Goal: Information Seeking & Learning: Learn about a topic

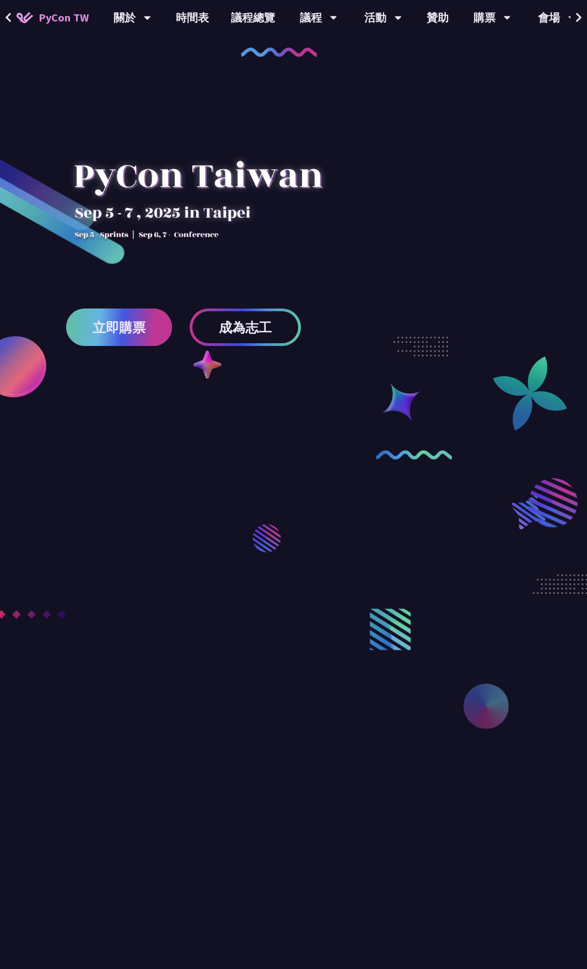
click at [145, 338] on link "立即購票" at bounding box center [119, 327] width 106 height 37
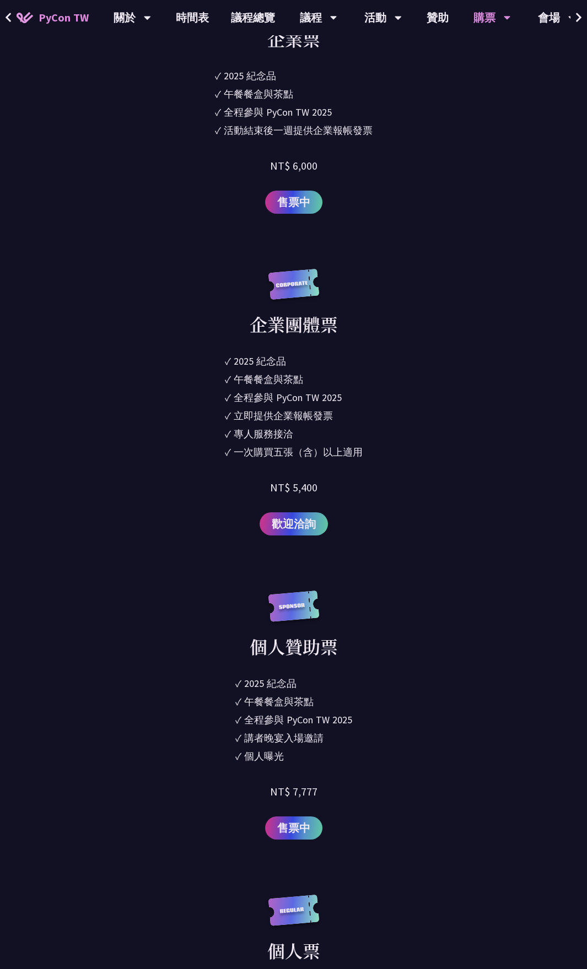
scroll to position [1433, 0]
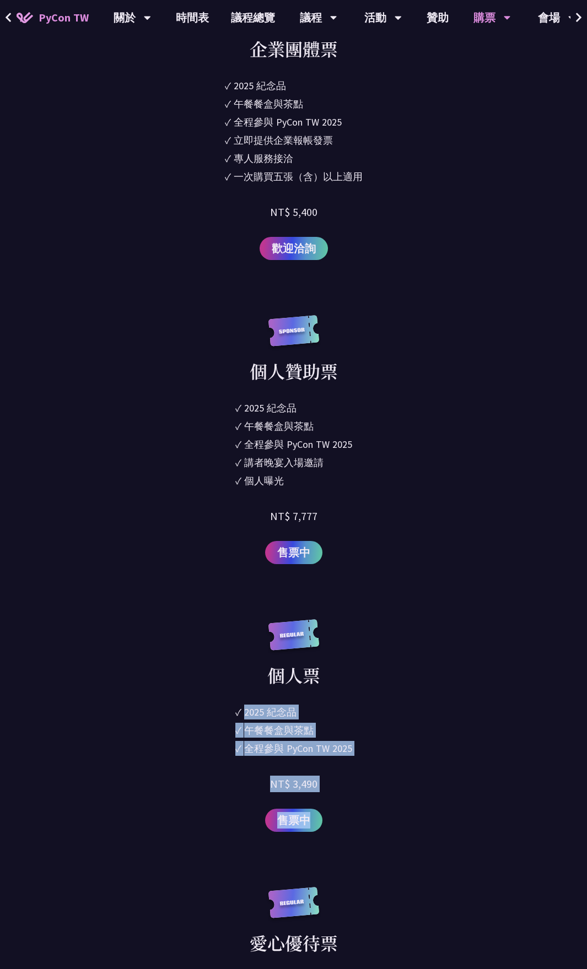
drag, startPoint x: 263, startPoint y: 720, endPoint x: 435, endPoint y: 745, distance: 173.2
click at [430, 506] on div "個人票 ✓ 2025 紀念品 ✓ 午餐餐盒與茶點 ✓ 全程參與 PyCon TW 2025 NT$ 3,490 售票中" at bounding box center [293, 726] width 384 height 213
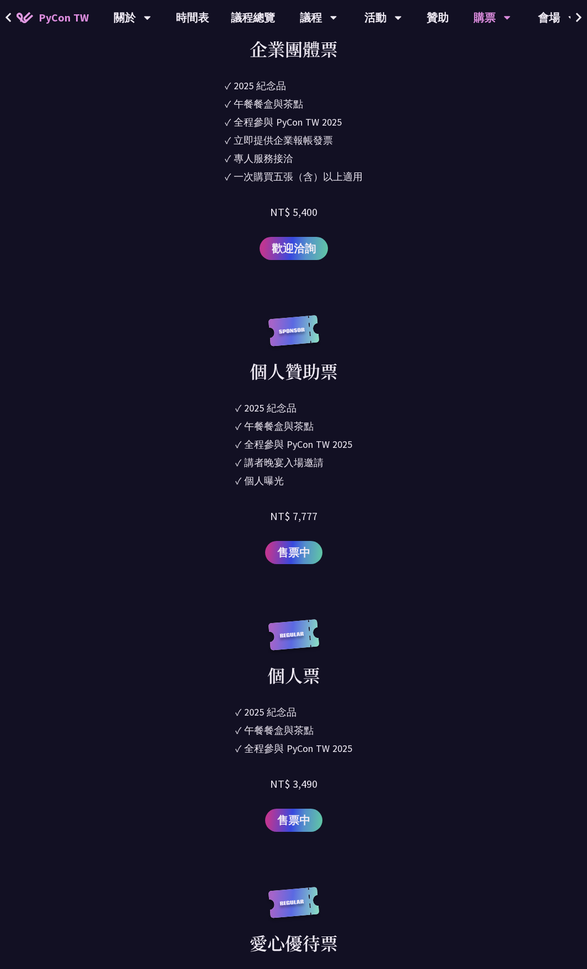
click at [442, 506] on div "個人票 ✓ 2025 紀念品 ✓ 午餐餐盒與茶點 ✓ 全程參與 PyCon TW 2025 NT$ 3,490 售票中" at bounding box center [293, 726] width 384 height 213
drag, startPoint x: 363, startPoint y: 748, endPoint x: 233, endPoint y: 719, distance: 133.9
click at [233, 506] on div "個人票 ✓ 2025 紀念品 ✓ 午餐餐盒與茶點 ✓ 全程參與 PyCon TW 2025 NT$ 3,490 售票中" at bounding box center [293, 726] width 384 height 213
click at [299, 506] on div "午餐餐盒與茶點" at bounding box center [278, 730] width 69 height 15
drag, startPoint x: 335, startPoint y: 744, endPoint x: 223, endPoint y: 718, distance: 114.8
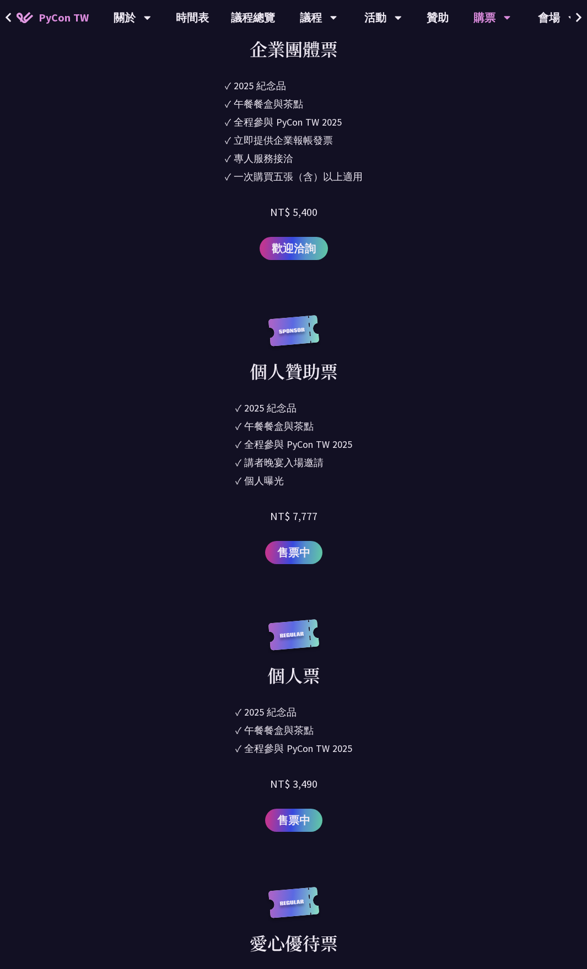
click at [223, 506] on div "個人票 ✓ 2025 紀念品 ✓ 午餐餐盒與茶點 ✓ 全程參與 PyCon TW 2025 NT$ 3,490 售票中" at bounding box center [293, 726] width 384 height 213
click at [383, 506] on div "個人票 ✓ 2025 紀念品 ✓ 午餐餐盒與茶點 ✓ 全程參與 PyCon TW 2025 NT$ 3,490 售票中" at bounding box center [293, 726] width 384 height 213
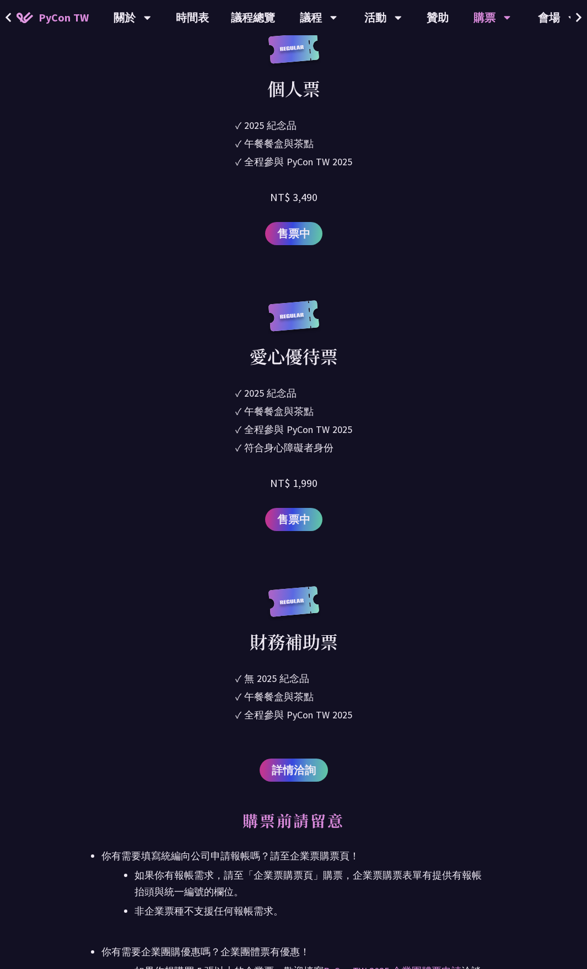
scroll to position [2150, 0]
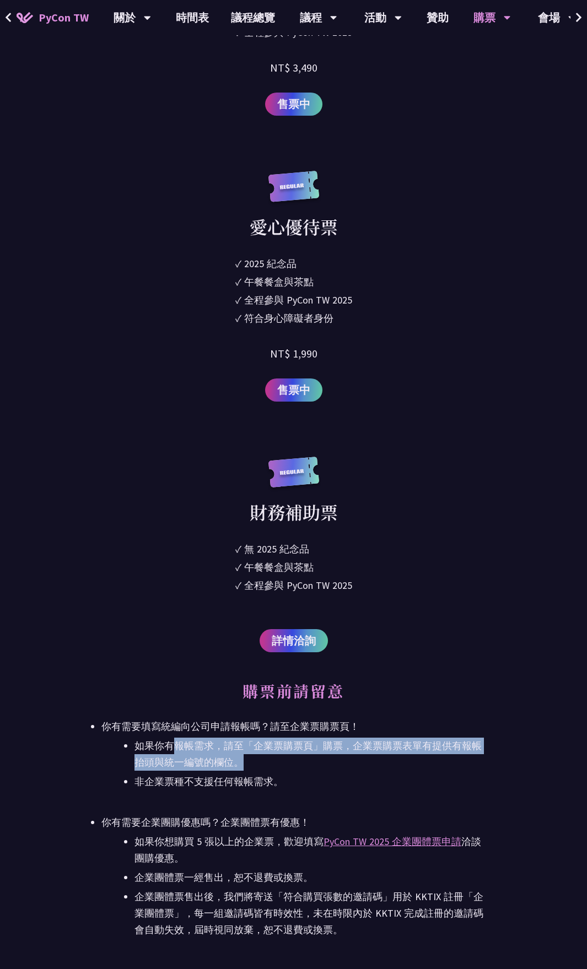
drag, startPoint x: 198, startPoint y: 752, endPoint x: 286, endPoint y: 758, distance: 87.8
click at [279, 506] on li "如果你有報帳需求，請至「企業票購票頁」購票，企業票購票表單有提供有報帳抬頭與統一編號的欄位。" at bounding box center [309, 754] width 351 height 33
click at [317, 506] on li "如果你有報帳需求，請至「企業票購票頁」購票，企業票購票表單有提供有報帳抬頭與統一編號的欄位。" at bounding box center [309, 754] width 351 height 33
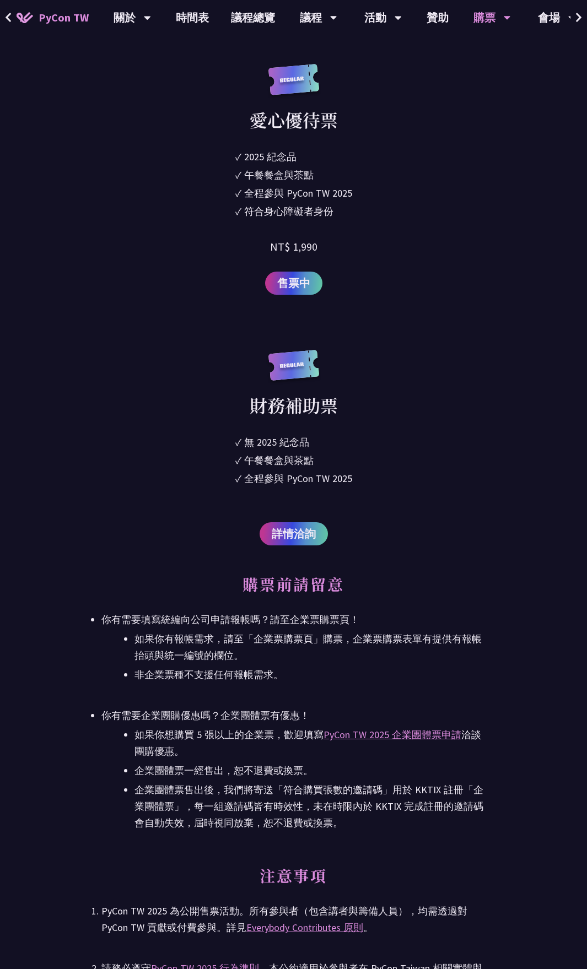
scroll to position [2260, 0]
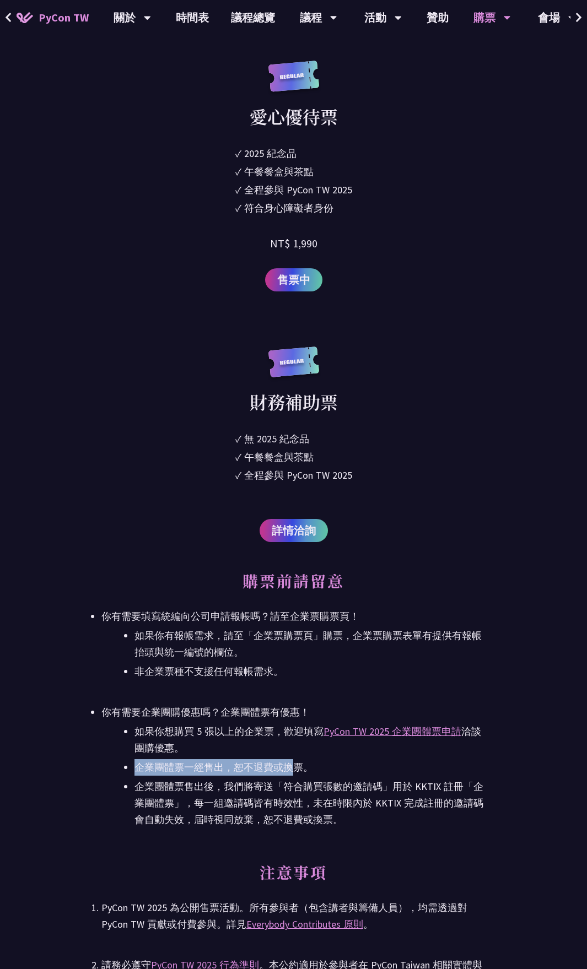
drag, startPoint x: 196, startPoint y: 767, endPoint x: 314, endPoint y: 774, distance: 118.7
click at [307, 506] on li "企業團體票一經售出，恕不退費或換票。" at bounding box center [309, 767] width 351 height 17
click at [378, 506] on li "企業團體票售出後，我們將寄送「符合購買張數的邀請碼」用於 KKTIX 註冊「企業團體票」，每一組邀請碼皆有時效性，未在時限內於 KKTIX 完成註冊的邀請碼會…" at bounding box center [309, 804] width 351 height 50
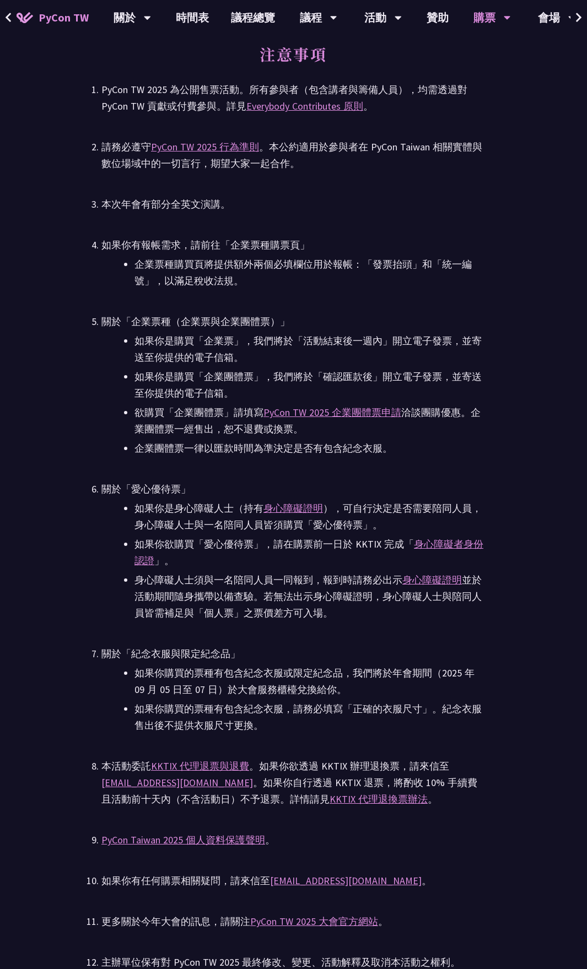
scroll to position [3057, 0]
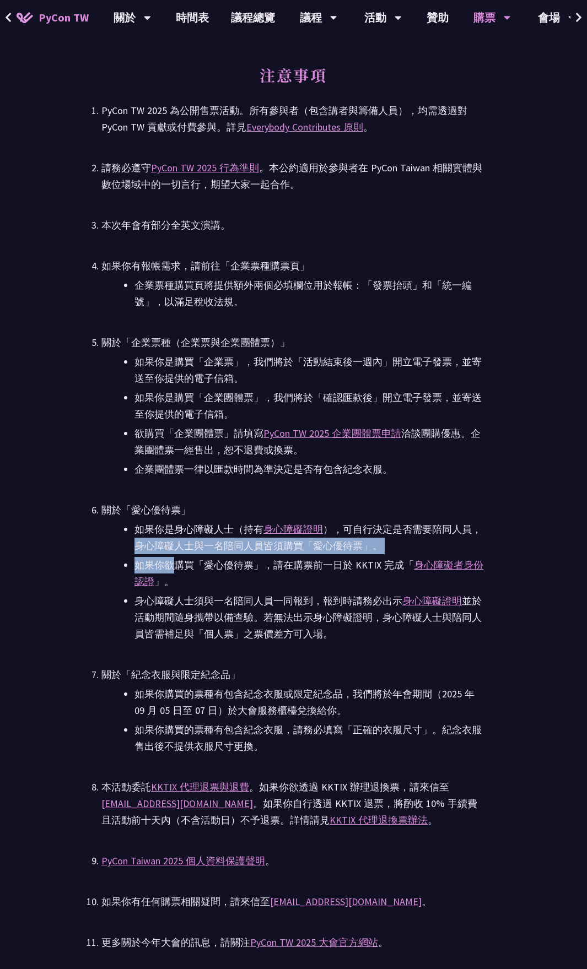
drag, startPoint x: 129, startPoint y: 543, endPoint x: 188, endPoint y: 559, distance: 61.6
click at [188, 506] on ul "如果你是身心障礙人士（持有 身心障礙證明 ），可自行決定是否需要陪同人員，身心障礙人士與一名陪同人員皆須購買「愛心優待票」。 如果你欲購買「愛心優待票」，請在…" at bounding box center [293, 581] width 384 height 121
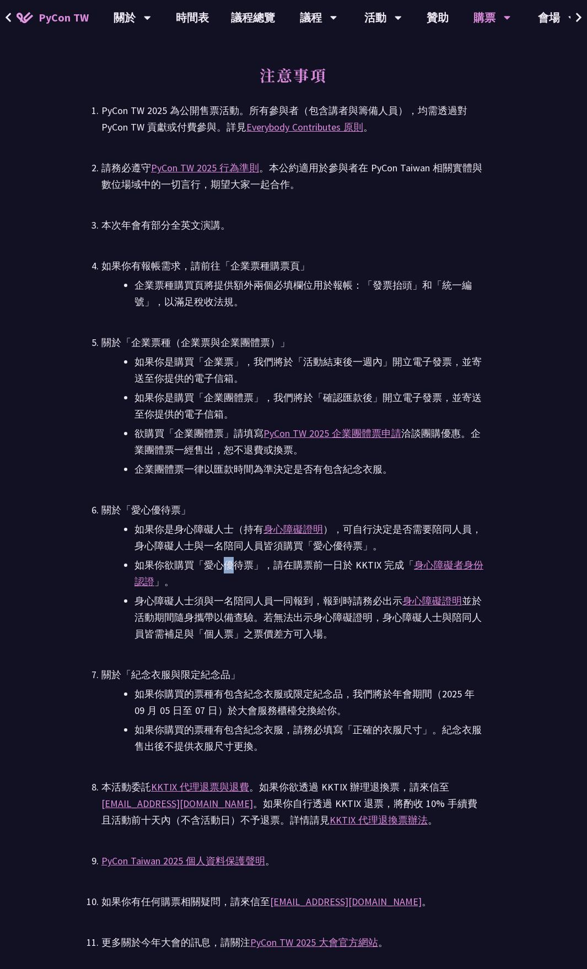
drag, startPoint x: 238, startPoint y: 564, endPoint x: 260, endPoint y: 569, distance: 22.5
click at [252, 506] on li "如果你欲購買「愛心優待票」，請在購票前一日於 KKTIX 完成「 身心障礙者身份認證 」。" at bounding box center [309, 573] width 351 height 33
drag, startPoint x: 277, startPoint y: 569, endPoint x: 363, endPoint y: 572, distance: 86.0
click at [376, 506] on li "如果你欲購買「愛心優待票」，請在購票前一日於 KKTIX 完成「 身心障礙者身份認證 」。" at bounding box center [309, 573] width 351 height 33
click at [278, 506] on li "如果你欲購買「愛心優待票」，請在購票前一日於 KKTIX 完成「 身心障礙者身份認證 」。" at bounding box center [309, 573] width 351 height 33
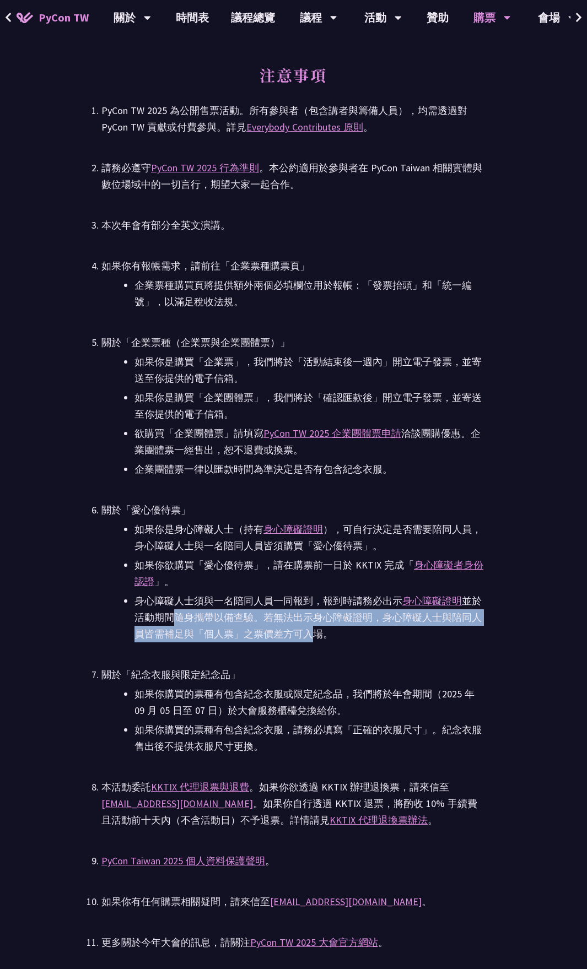
drag, startPoint x: 317, startPoint y: 638, endPoint x: 166, endPoint y: 612, distance: 153.2
click at [166, 506] on li "身心障礙人士須與一名陪同人員一同報到，報到時請務必出示 身心障礙證明 並於活動期間隨身攜帶以備查驗。若無法出示身心障礙證明，身心障礙人士與陪同人員皆需補足與「…" at bounding box center [309, 618] width 351 height 50
click at [314, 506] on li "身心障礙人士須與一名陪同人員一同報到，報到時請務必出示 身心障礙證明 並於活動期間隨身攜帶以備查驗。若無法出示身心障礙證明，身心障礙人士與陪同人員皆需補足與「…" at bounding box center [309, 618] width 351 height 50
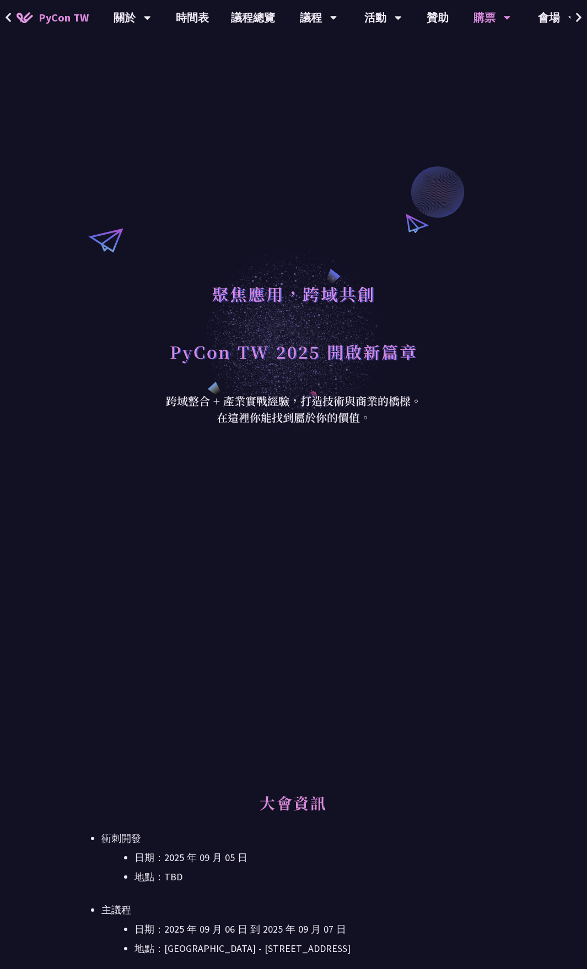
scroll to position [0, 0]
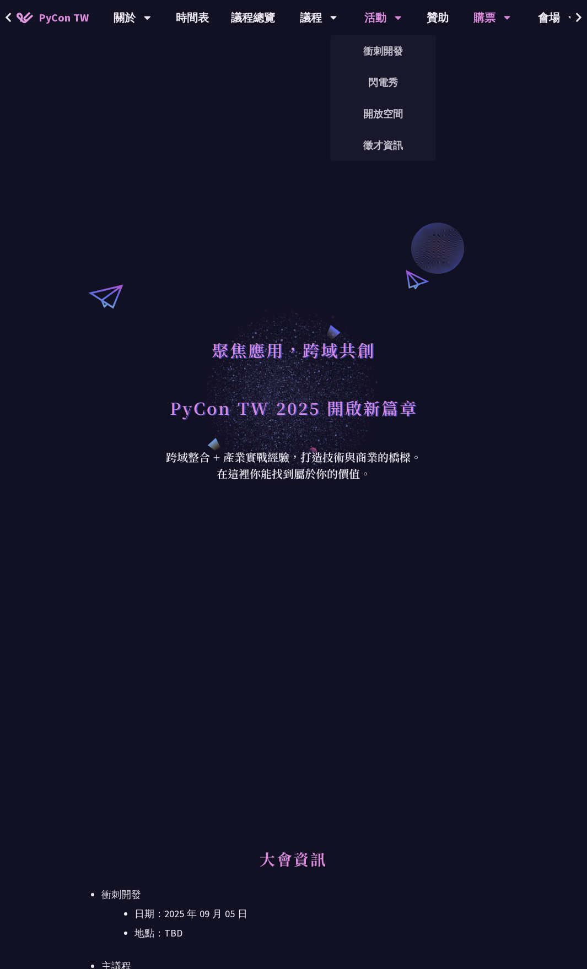
click at [151, 27] on div "活動" at bounding box center [132, 17] width 37 height 35
click at [387, 51] on link "衝刺開發" at bounding box center [383, 51] width 106 height 26
click at [202, 11] on link "時間表" at bounding box center [192, 17] width 55 height 35
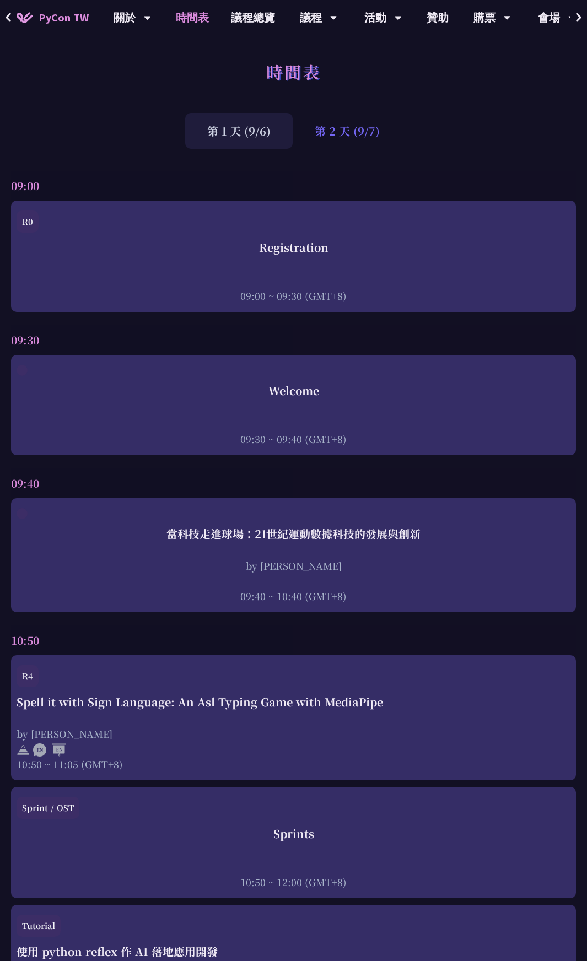
click at [329, 136] on div "第 2 天 (9/7)" at bounding box center [347, 131] width 109 height 36
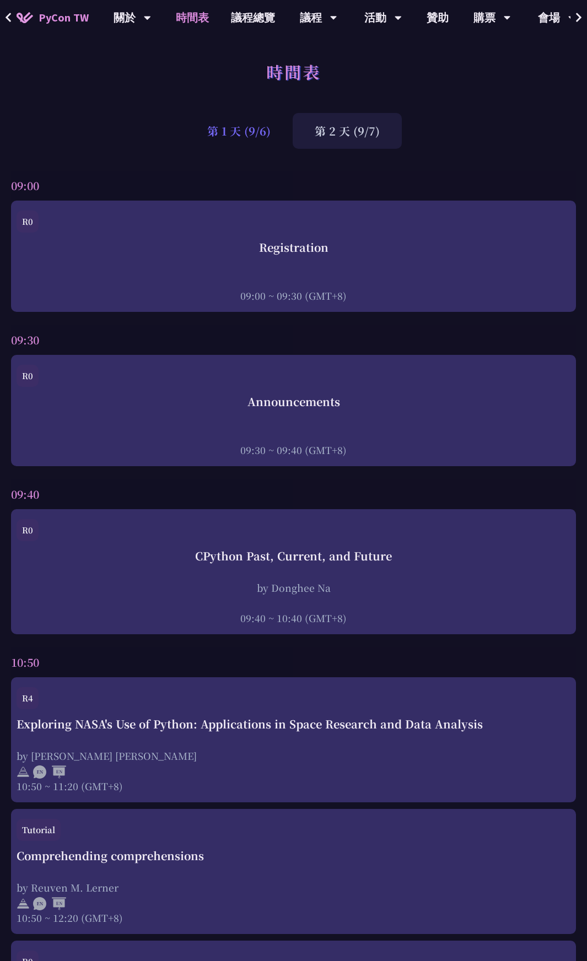
click at [266, 140] on div "第 1 天 (9/6)" at bounding box center [238, 131] width 107 height 36
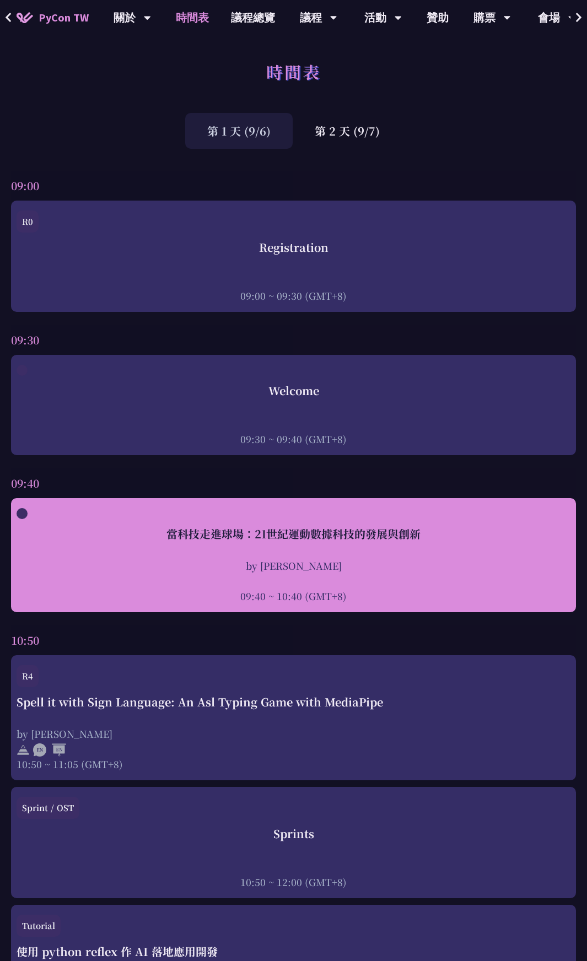
scroll to position [220, 0]
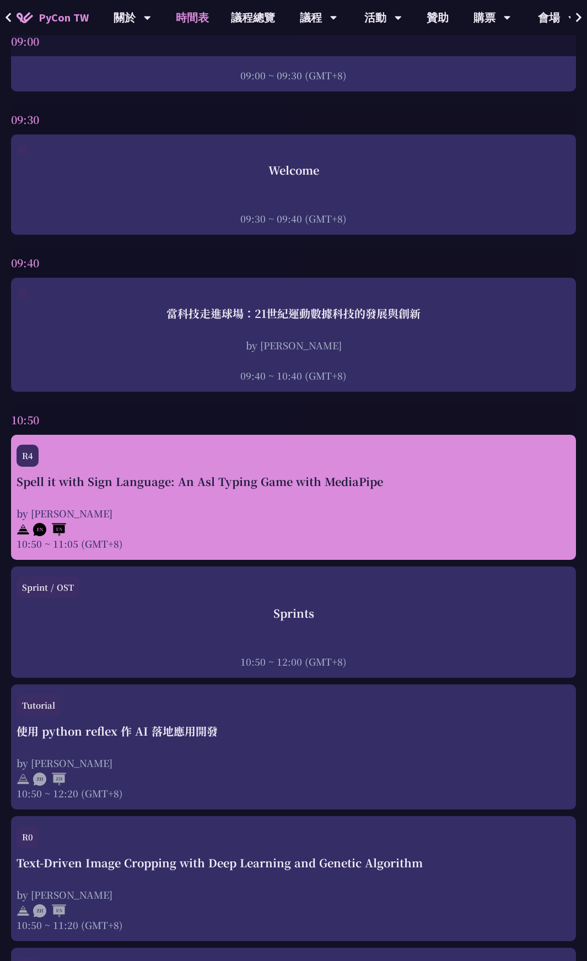
click at [301, 486] on div "Spell it with Sign Language: An Asl Typing Game with MediaPipe" at bounding box center [294, 481] width 554 height 17
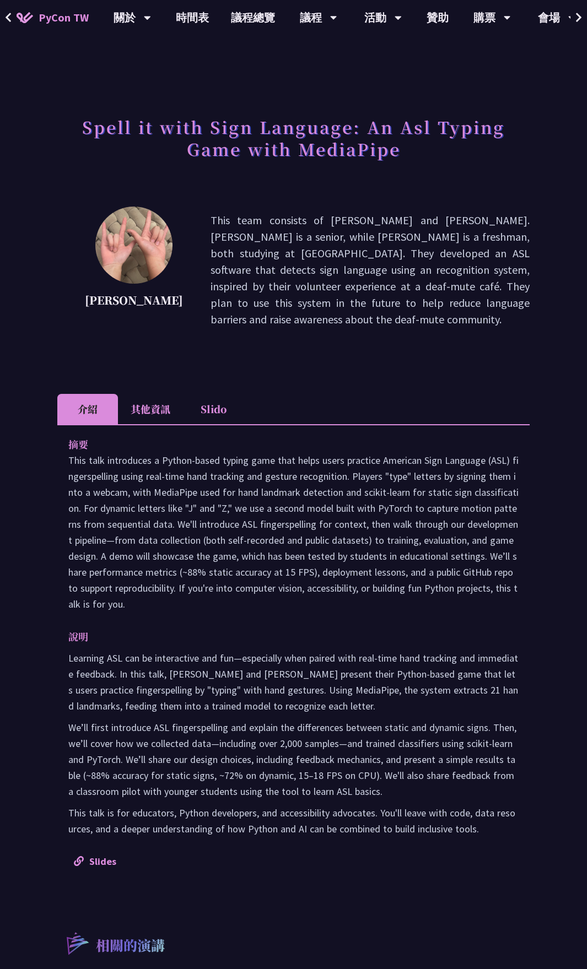
click at [157, 402] on li "其他資訊" at bounding box center [150, 409] width 65 height 30
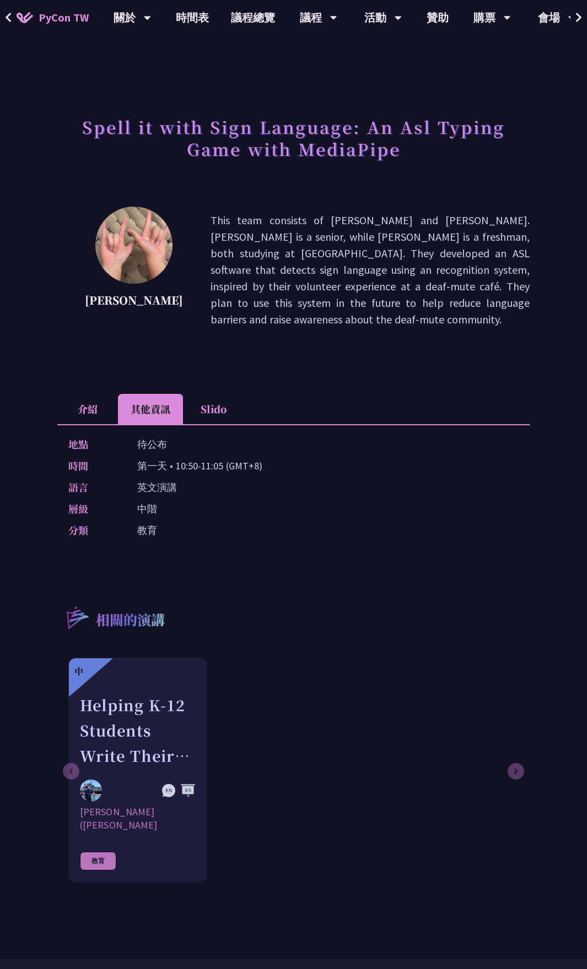
click at [106, 398] on li "介紹" at bounding box center [87, 409] width 61 height 30
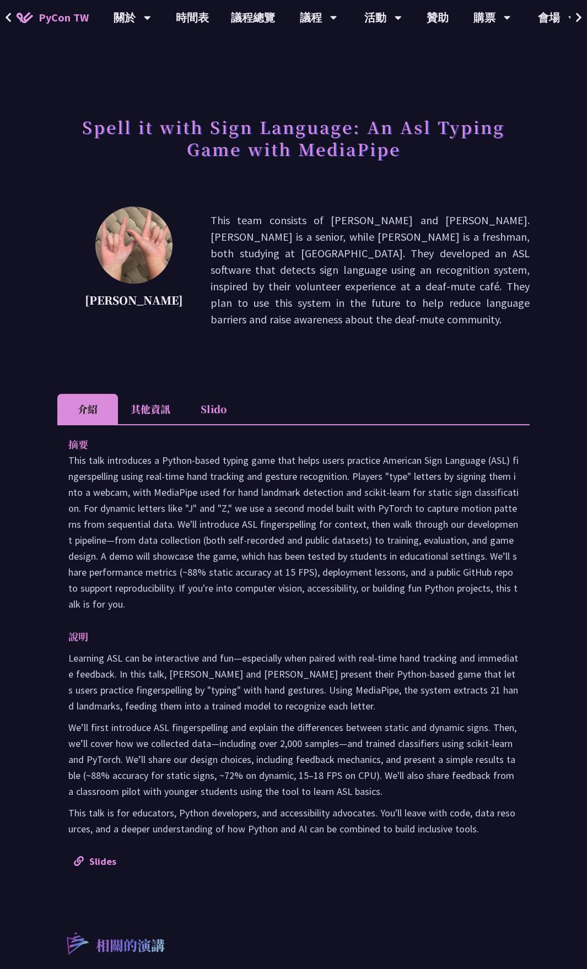
click at [178, 397] on li "其他資訊" at bounding box center [150, 409] width 65 height 30
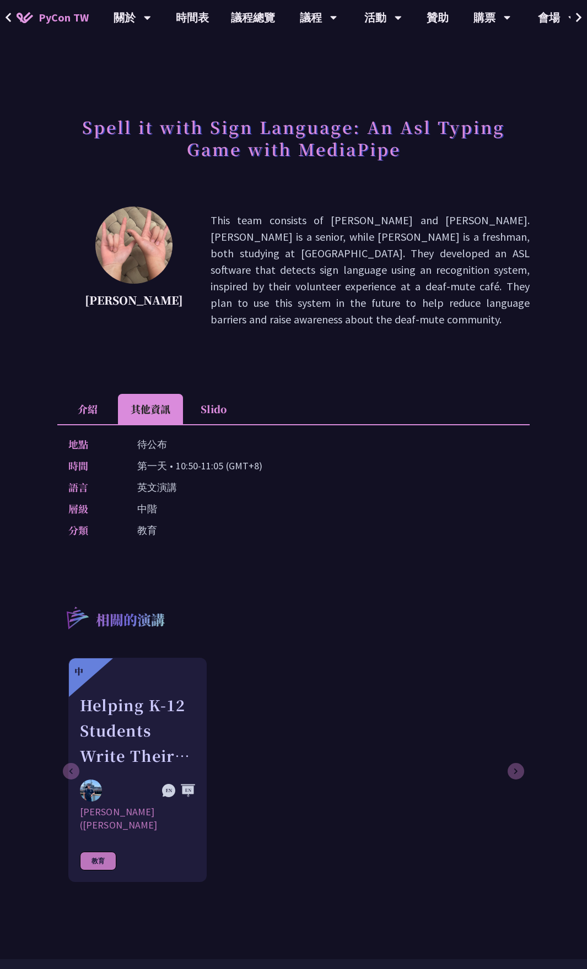
click at [193, 395] on li "Slido" at bounding box center [213, 409] width 61 height 30
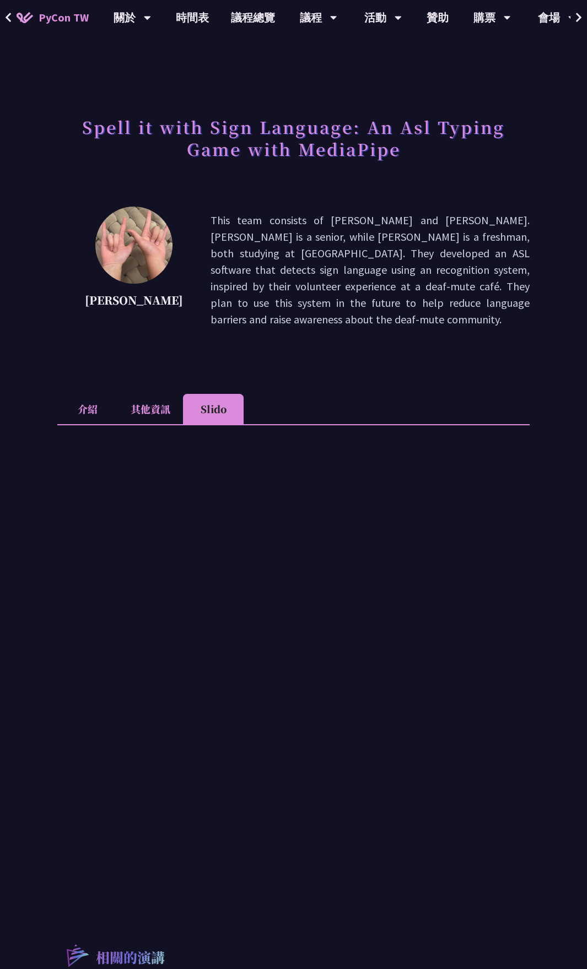
click at [172, 394] on li "其他資訊" at bounding box center [150, 409] width 65 height 30
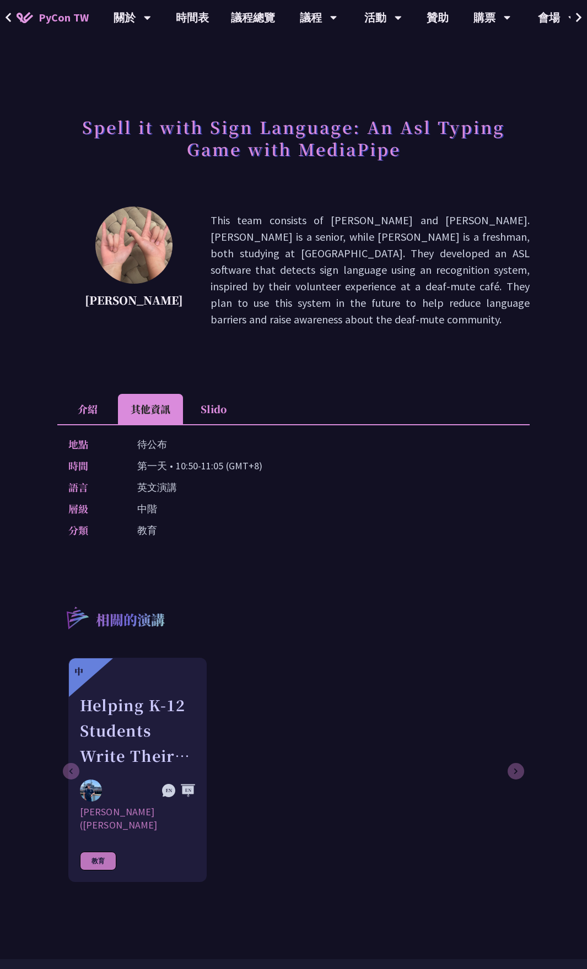
click at [191, 394] on li "Slido" at bounding box center [213, 409] width 61 height 30
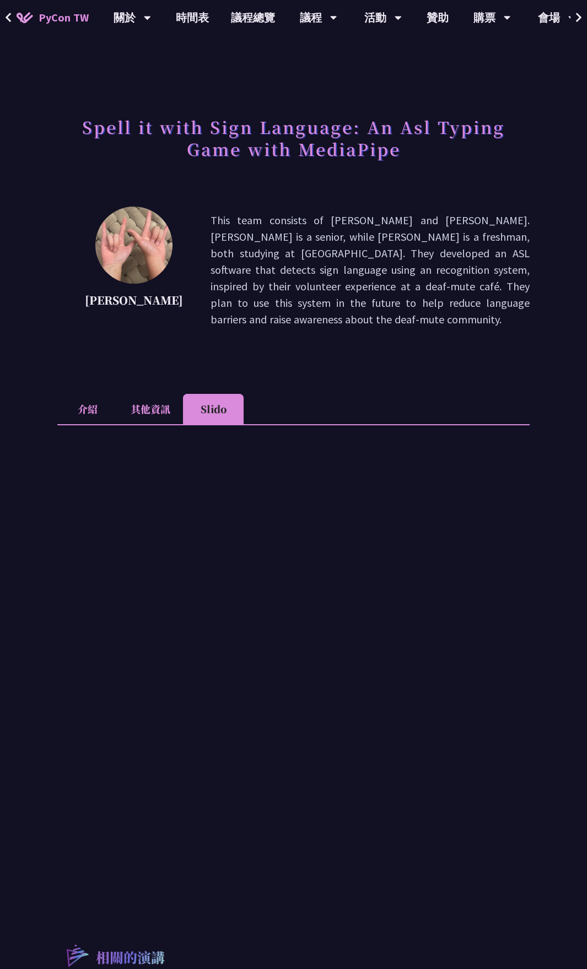
click at [169, 396] on li "其他資訊" at bounding box center [150, 409] width 65 height 30
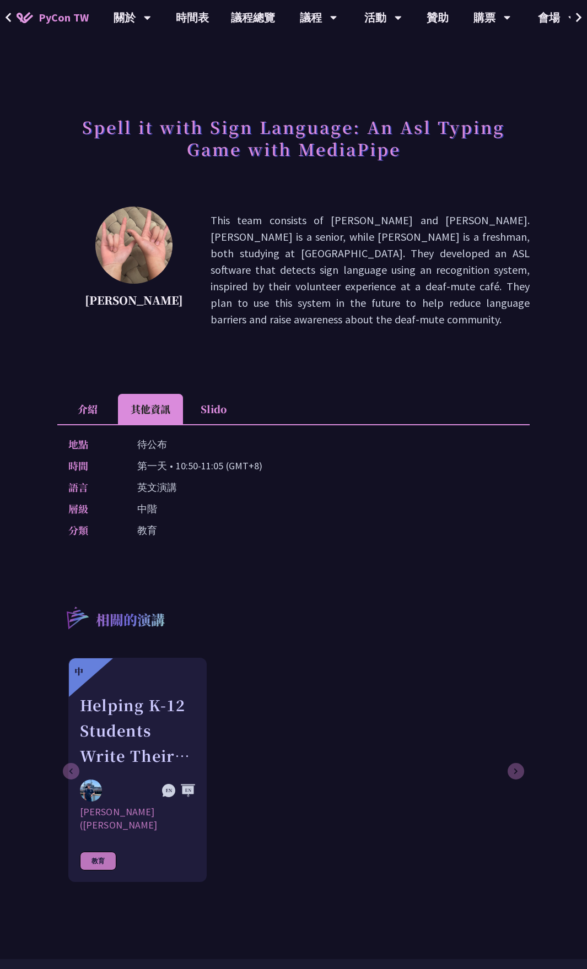
click at [98, 396] on li "介紹" at bounding box center [87, 409] width 61 height 30
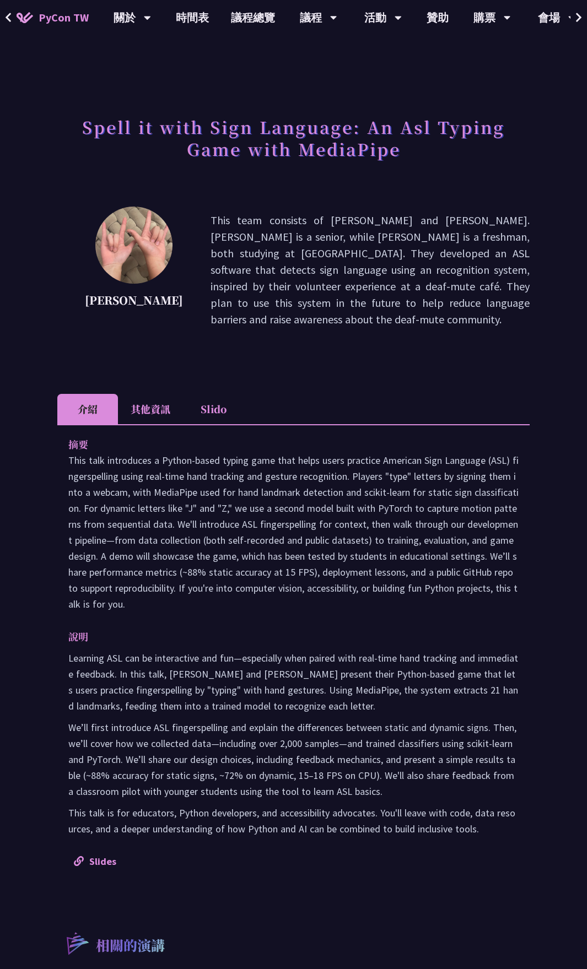
click at [173, 397] on li "其他資訊" at bounding box center [150, 409] width 65 height 30
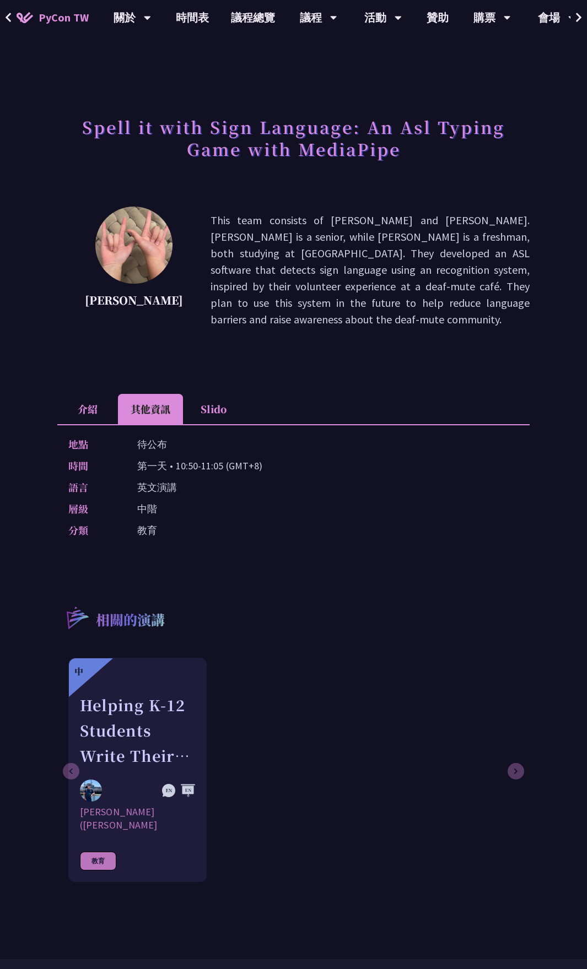
click at [212, 397] on li "Slido" at bounding box center [213, 409] width 61 height 30
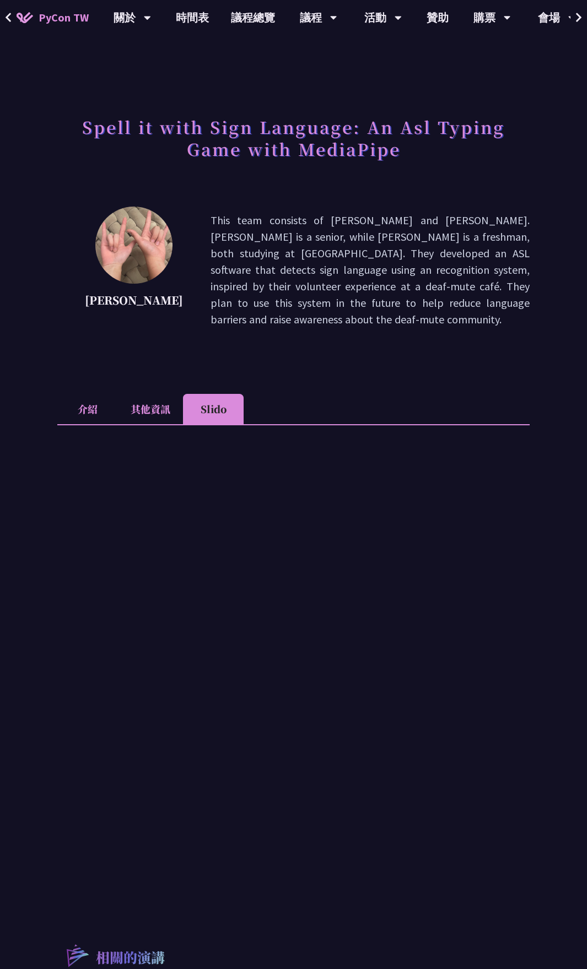
click at [111, 396] on li "介紹" at bounding box center [87, 409] width 61 height 30
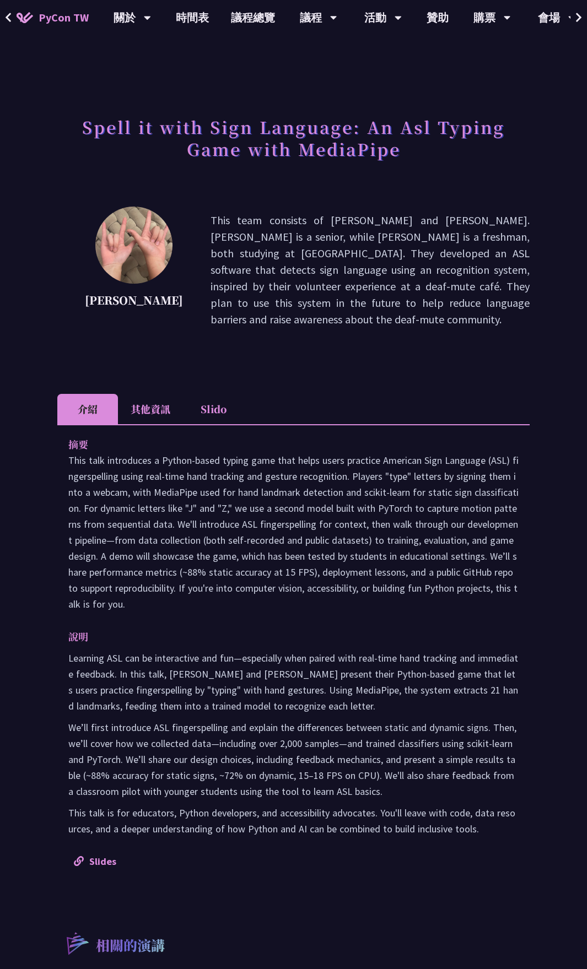
drag, startPoint x: 73, startPoint y: 397, endPoint x: 117, endPoint y: 397, distance: 44.6
click at [73, 397] on li "介紹" at bounding box center [87, 409] width 61 height 30
click at [129, 397] on li "其他資訊" at bounding box center [150, 409] width 65 height 30
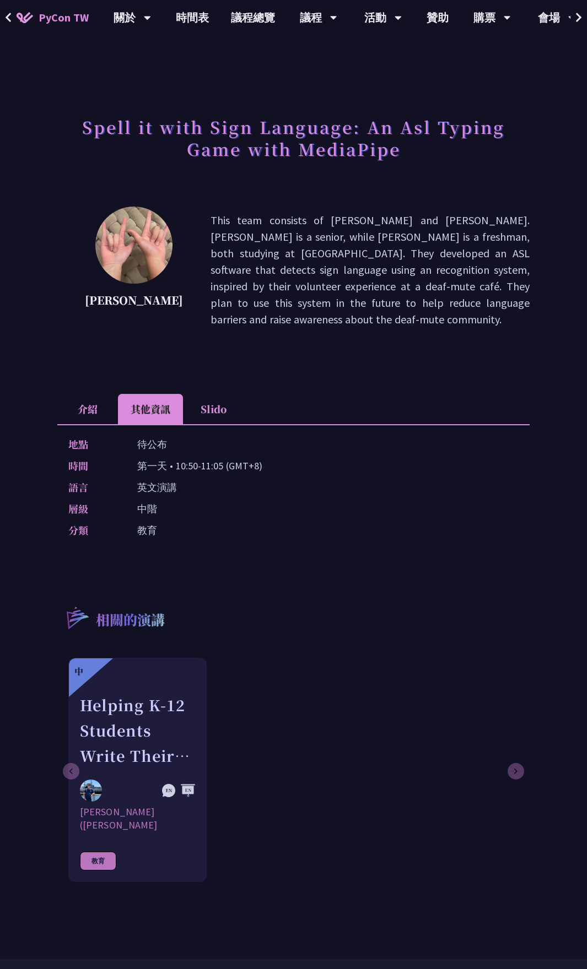
click at [209, 396] on li "Slido" at bounding box center [213, 409] width 61 height 30
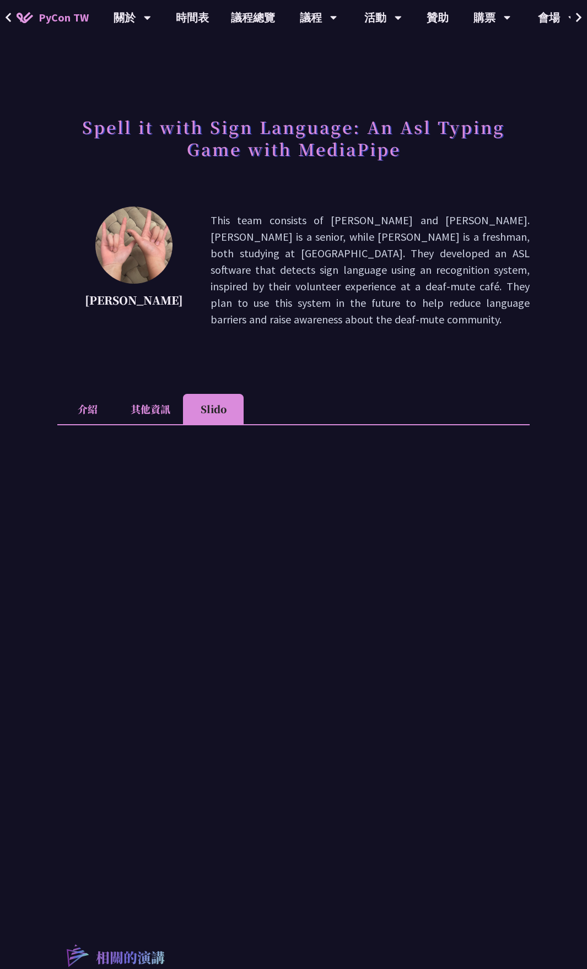
click at [123, 398] on li "其他資訊" at bounding box center [150, 409] width 65 height 30
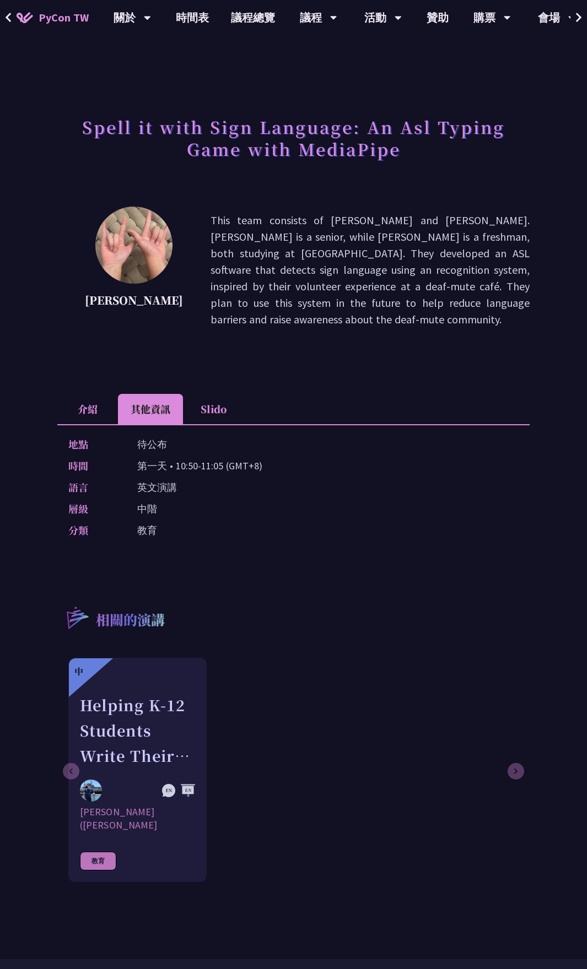
click at [89, 398] on li "介紹" at bounding box center [87, 409] width 61 height 30
click at [138, 395] on li "其他資訊" at bounding box center [150, 409] width 65 height 30
click at [215, 396] on li "Slido" at bounding box center [213, 409] width 61 height 30
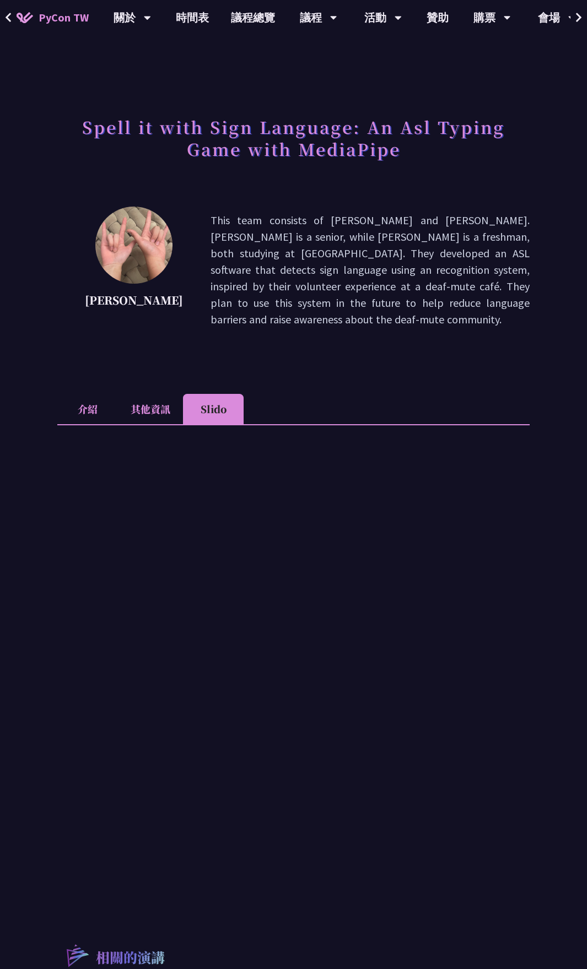
click at [127, 396] on li "其他資訊" at bounding box center [150, 409] width 65 height 30
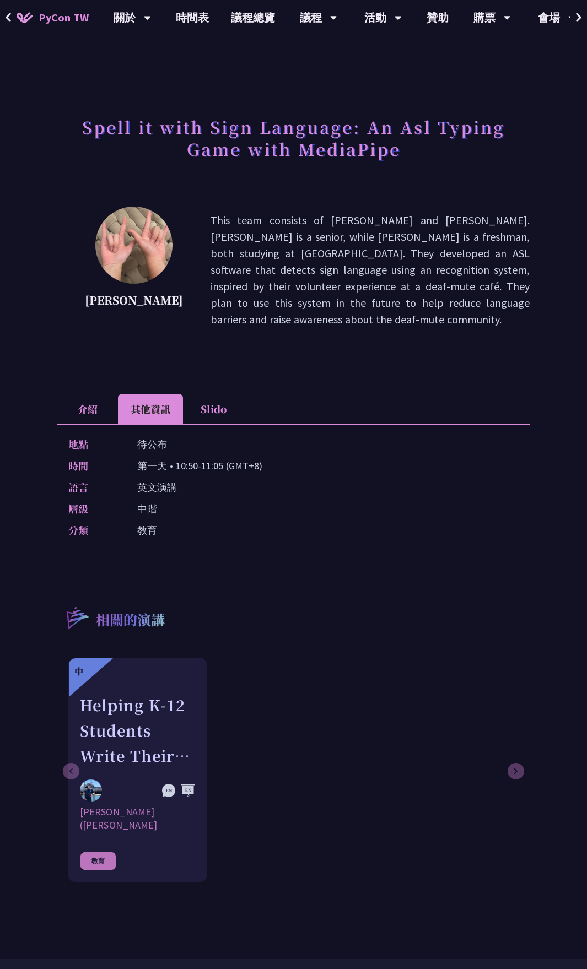
drag, startPoint x: 78, startPoint y: 398, endPoint x: 161, endPoint y: 396, distance: 83.8
click at [79, 398] on li "介紹" at bounding box center [87, 409] width 61 height 30
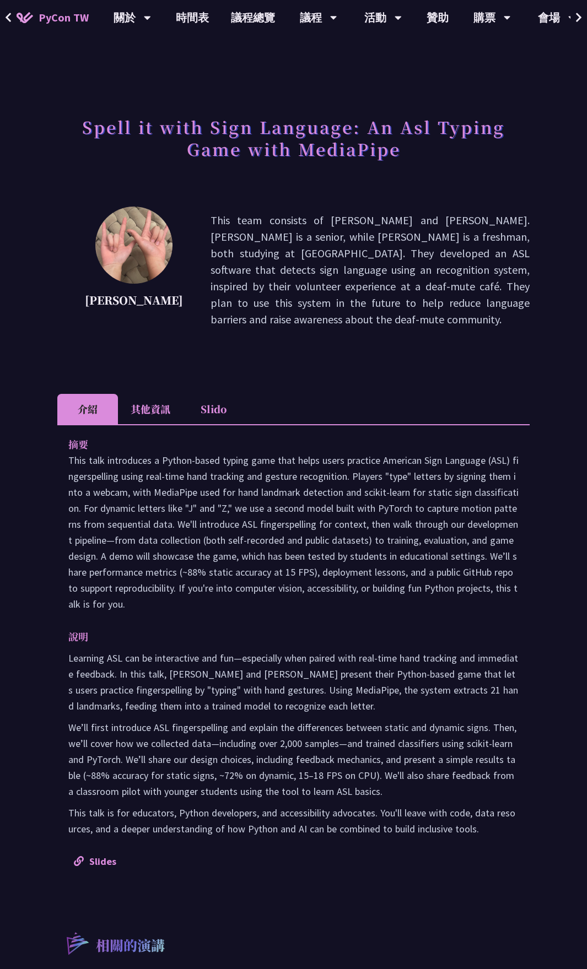
drag, startPoint x: 161, startPoint y: 396, endPoint x: 186, endPoint y: 396, distance: 24.8
click at [163, 396] on li "其他資訊" at bounding box center [150, 409] width 65 height 30
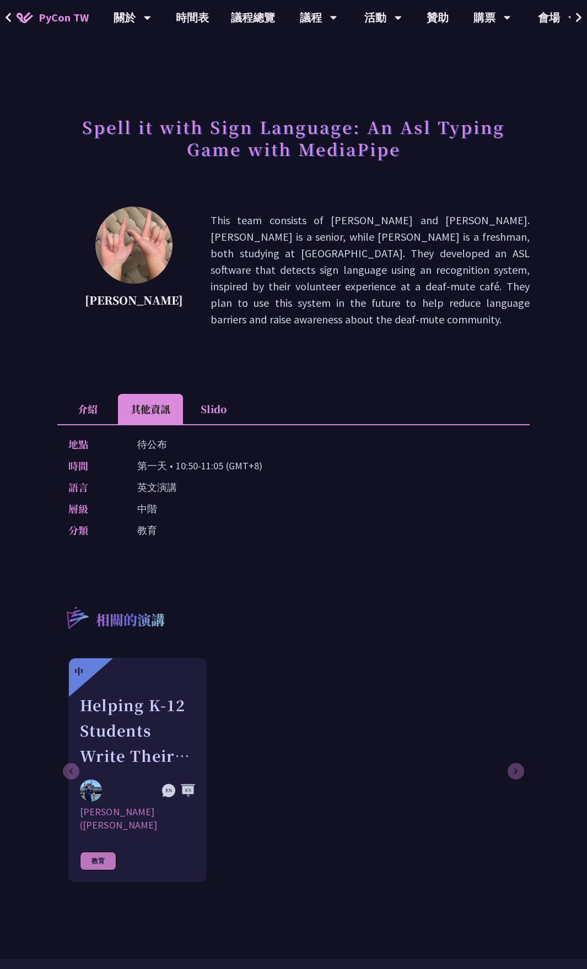
click at [202, 396] on li "Slido" at bounding box center [213, 409] width 61 height 30
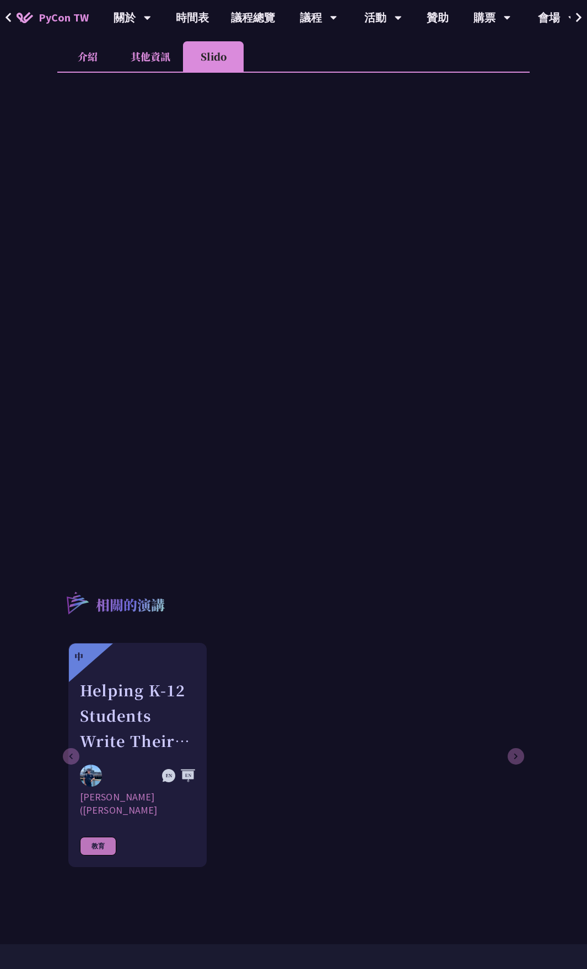
scroll to position [165, 0]
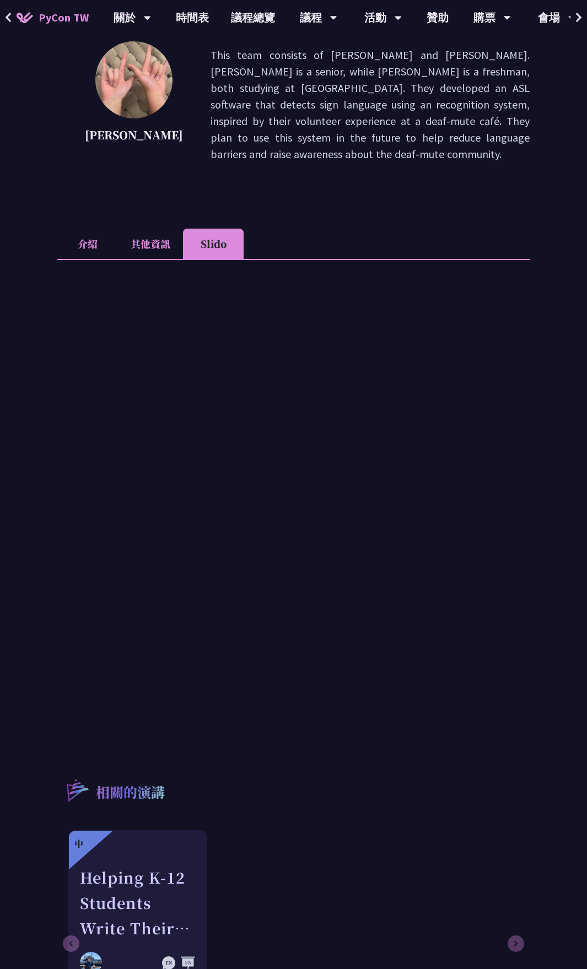
click at [152, 229] on li "其他資訊" at bounding box center [150, 244] width 65 height 30
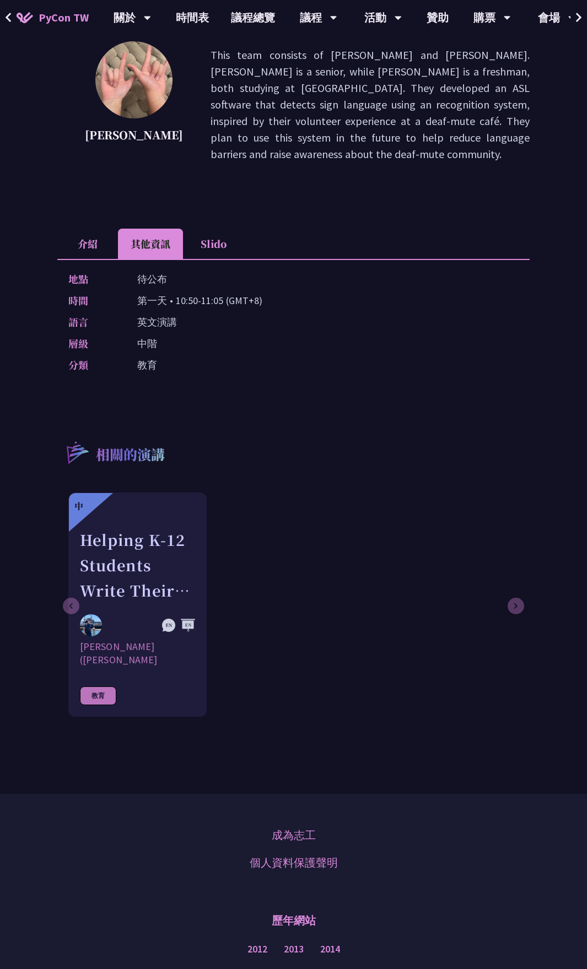
click at [100, 229] on li "介紹" at bounding box center [87, 244] width 61 height 30
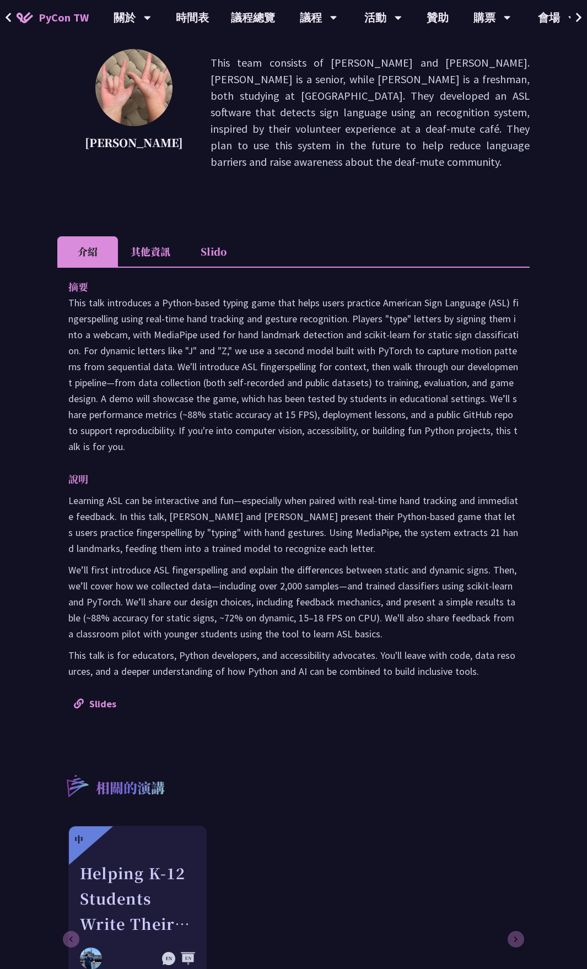
scroll to position [55, 0]
